Goal: Register for event/course

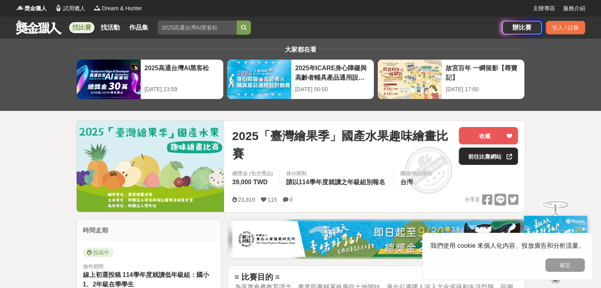
click at [499, 158] on link "前往比賽網站" at bounding box center [487, 156] width 59 height 17
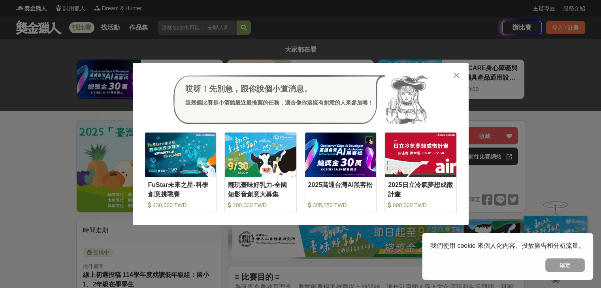
click at [461, 76] on div "哎呀！先別急，跟你說個小道消息。 這幾個比賽是小酒館最近最推薦的任務，適合像你這樣有創意的人來參加噢！ 收藏 FuStar未來之星-科學創意挑戰賽 430,0…" at bounding box center [301, 144] width 336 height 162
click at [456, 77] on icon at bounding box center [456, 75] width 6 height 8
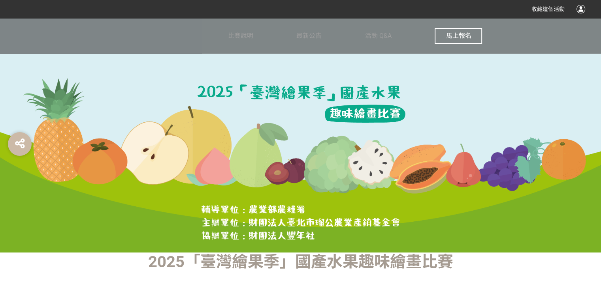
click at [449, 37] on span "馬上報名" at bounding box center [457, 36] width 25 height 8
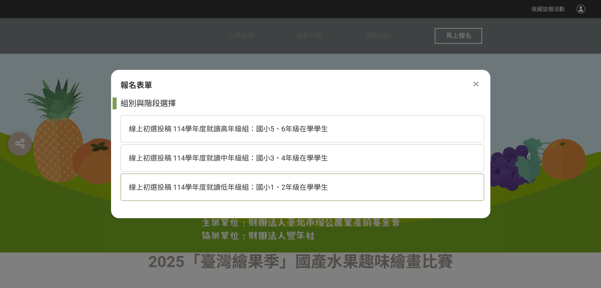
click at [282, 187] on span "線上初選投稿 114學年度就讀低年級組：國小1、2年級在學學生" at bounding box center [228, 187] width 199 height 8
select select "185293:185537"
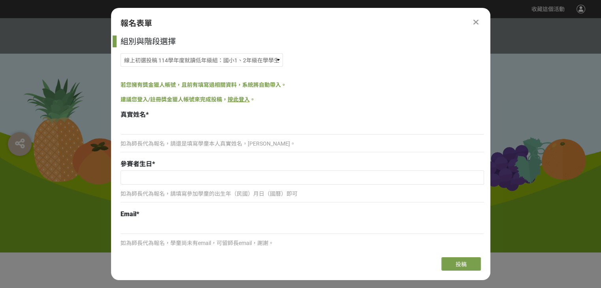
click at [214, 138] on div "如為師長代為報名，請還是填寫學童本人真實姓名，[PERSON_NAME]。" at bounding box center [301, 147] width 363 height 18
click at [210, 132] on input at bounding box center [301, 127] width 363 height 13
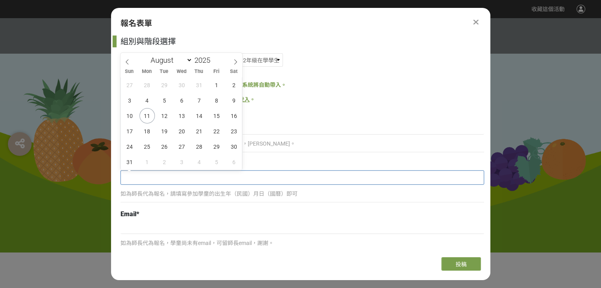
click at [181, 175] on input "text" at bounding box center [302, 177] width 362 height 13
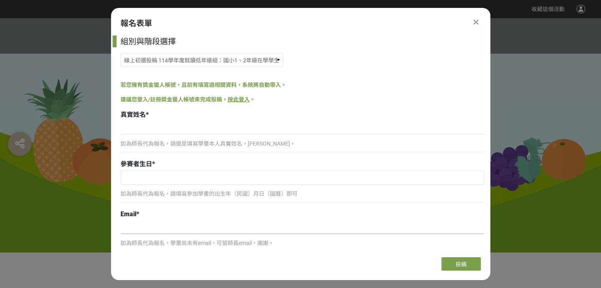
click at [159, 223] on input at bounding box center [301, 227] width 363 height 13
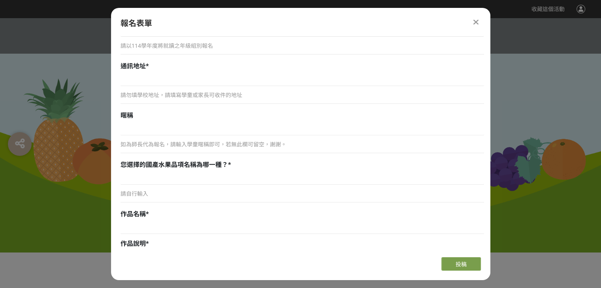
scroll to position [356, 0]
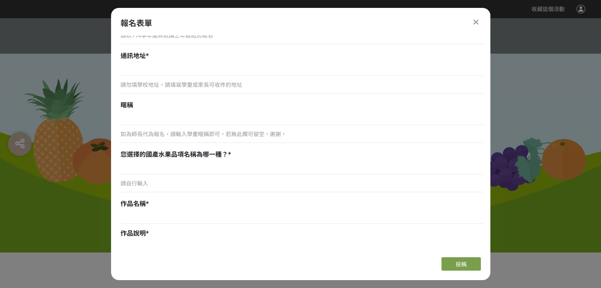
drag, startPoint x: 490, startPoint y: 127, endPoint x: 491, endPoint y: 148, distance: 21.8
click at [491, 148] on div at bounding box center [300, 135] width 601 height 235
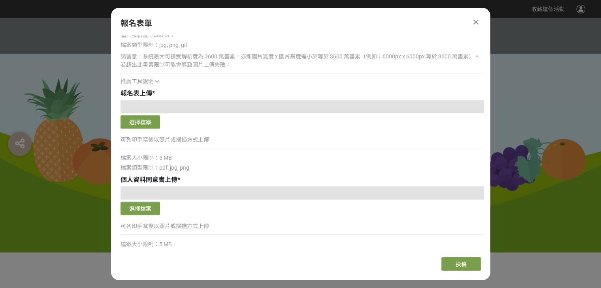
scroll to position [725, 0]
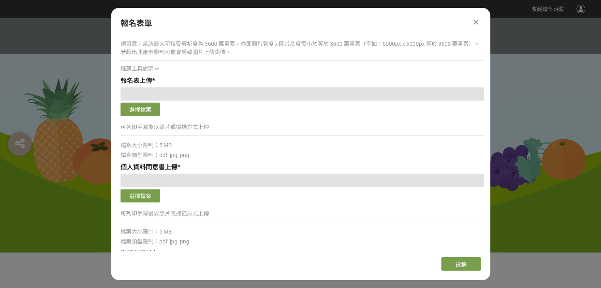
click at [487, 201] on div "組別與階段選擇 線上初選投稿 114學年度就讀高年級組：國小5、6年級在學學生 線上初選投稿 114學年度就讀中年級組：國小3、4年級在學學生 線上初選投稿 …" at bounding box center [300, 144] width 379 height 216
click at [490, 200] on div at bounding box center [300, 135] width 601 height 235
drag, startPoint x: 490, startPoint y: 200, endPoint x: 489, endPoint y: 215, distance: 15.0
drag, startPoint x: 487, startPoint y: 200, endPoint x: 486, endPoint y: 218, distance: 18.2
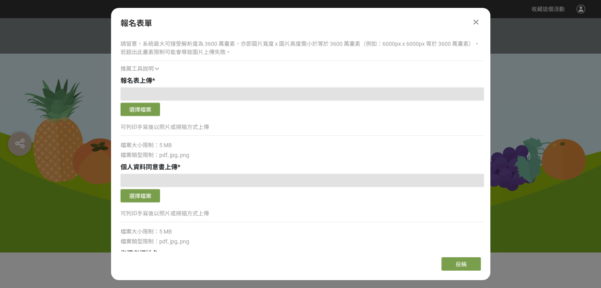
click at [486, 218] on div "組別與階段選擇 線上初選投稿 114學年度就讀高年級組：國小5、6年級在學學生 線上初選投稿 114學年度就讀中年級組：國小3、4年級在學學生 線上初選投稿 …" at bounding box center [300, 144] width 379 height 216
click at [472, 219] on div "可列印手寫後以照片或掃描方式上傳" at bounding box center [301, 217] width 363 height 18
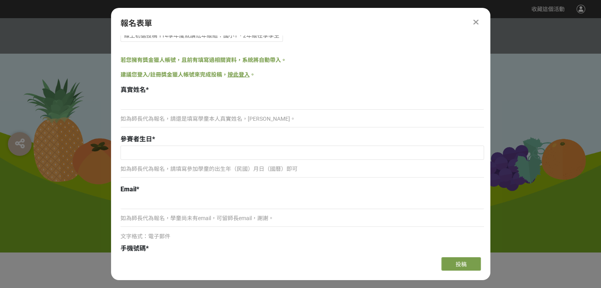
scroll to position [11, 0]
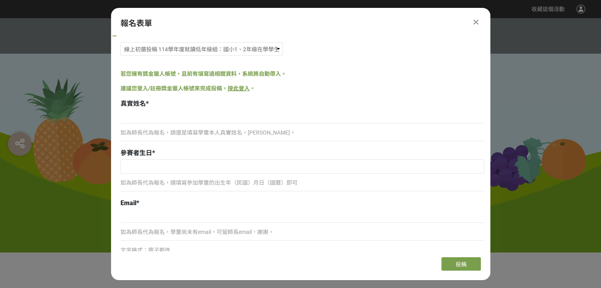
click at [473, 21] on div at bounding box center [475, 21] width 9 height 9
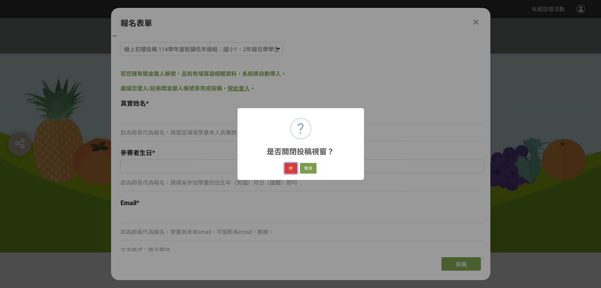
click at [289, 165] on button "好" at bounding box center [290, 168] width 13 height 11
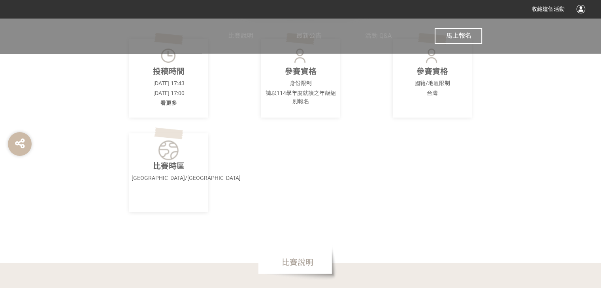
scroll to position [261, 0]
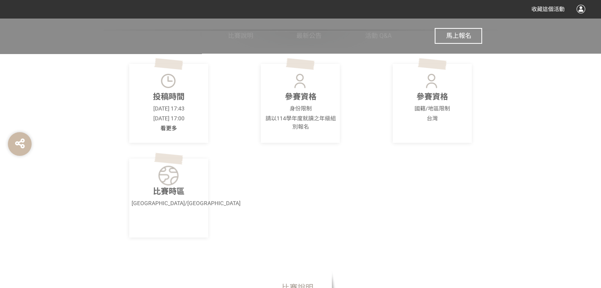
click at [456, 35] on span "馬上報名" at bounding box center [457, 36] width 25 height 8
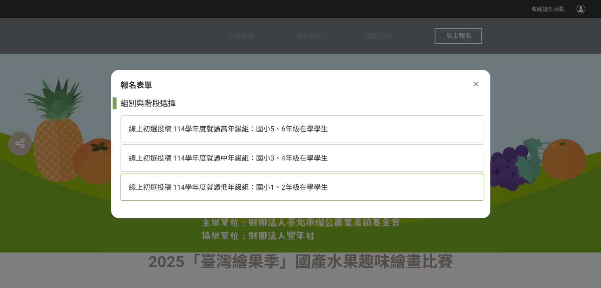
click at [243, 189] on span "線上初選投稿 114學年度就讀低年級組：國小1、2年級在學學生" at bounding box center [228, 187] width 199 height 8
select select "185293:185537"
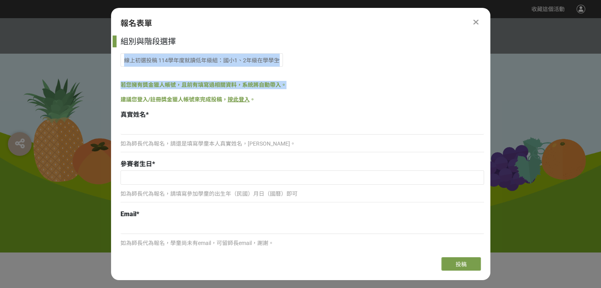
drag, startPoint x: 490, startPoint y: 71, endPoint x: 490, endPoint y: 86, distance: 14.2
click at [490, 86] on div "組別與階段選擇 線上初選投稿 114學年度就讀高年級組：國小5、6年級在學學生 線上初選投稿 114學年度就讀中年級組：國小3、4年級在學學生 線上初選投稿 …" at bounding box center [300, 144] width 379 height 216
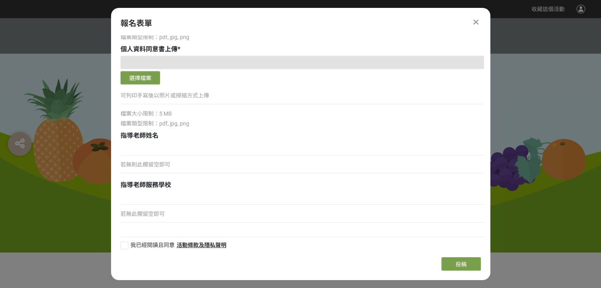
scroll to position [846, 0]
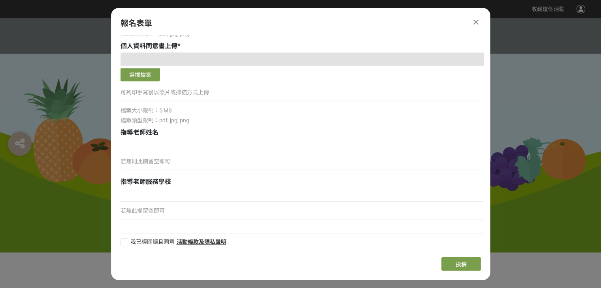
click at [472, 23] on div at bounding box center [475, 21] width 9 height 9
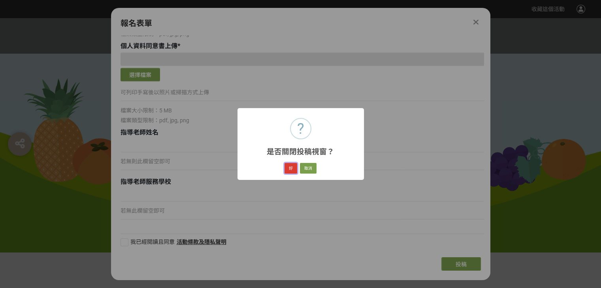
click at [291, 169] on button "好" at bounding box center [290, 168] width 13 height 11
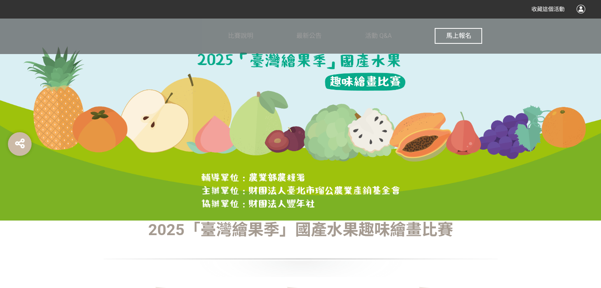
scroll to position [53, 0]
